Goal: Navigation & Orientation: Find specific page/section

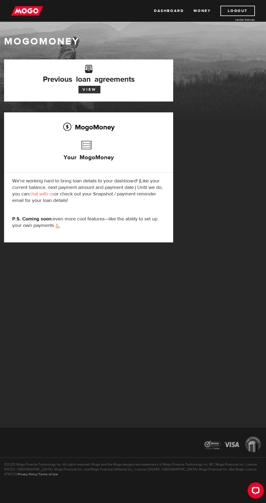
click at [93, 89] on link "View" at bounding box center [89, 90] width 22 height 8
click at [207, 9] on link "Money" at bounding box center [202, 11] width 17 height 10
click at [174, 11] on link "Dashboard" at bounding box center [169, 11] width 30 height 10
click at [256, 490] on div "Open LiveChat chat widget" at bounding box center [255, 490] width 9 height 9
